Goal: Task Accomplishment & Management: Use online tool/utility

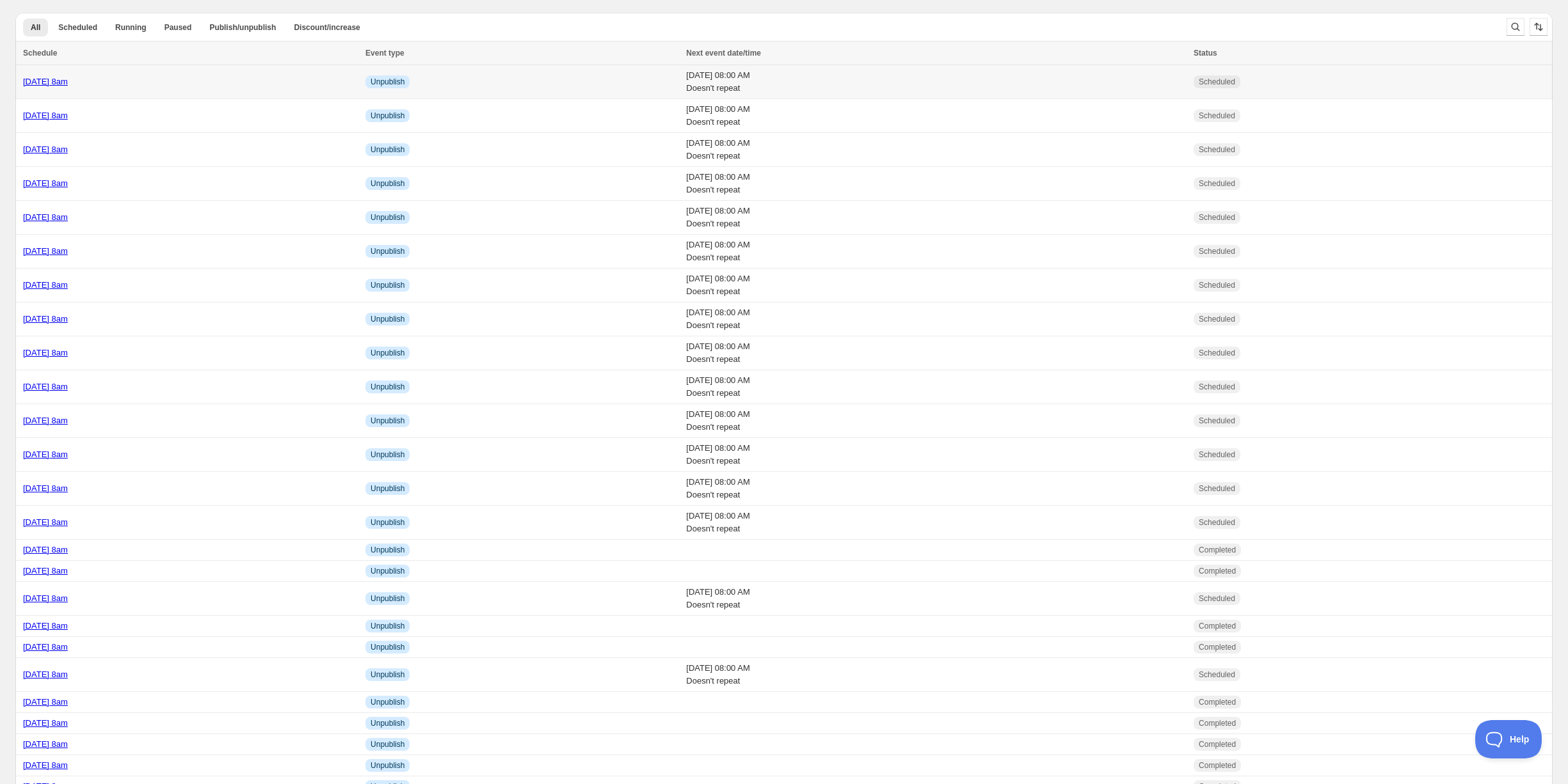
click at [175, 79] on div "[DATE] 8am" at bounding box center [190, 81] width 335 height 12
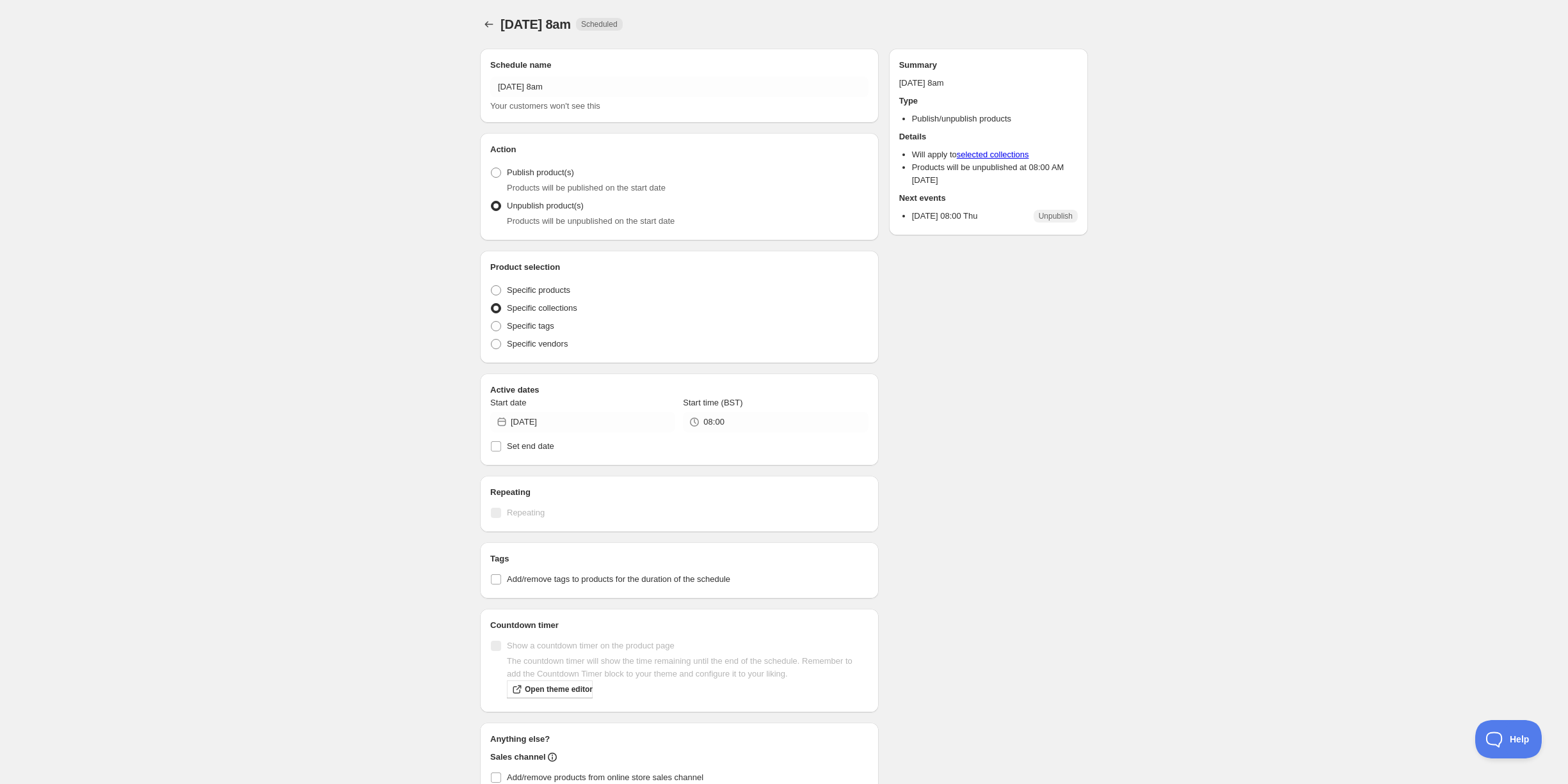
radio input "true"
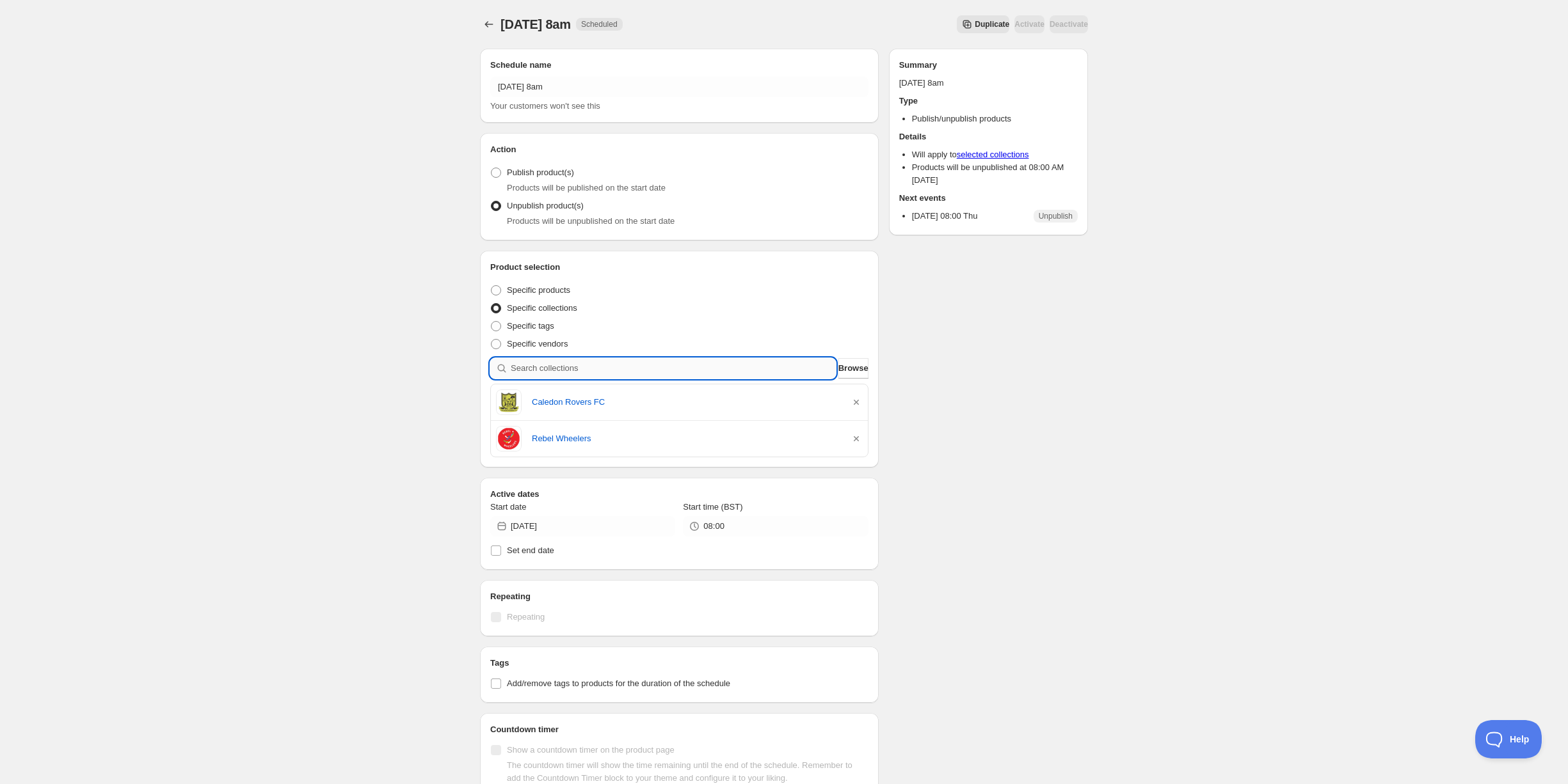
click at [612, 367] on input "search" at bounding box center [673, 368] width 326 height 21
type input "b"
